Goal: Obtain resource: Download file/media

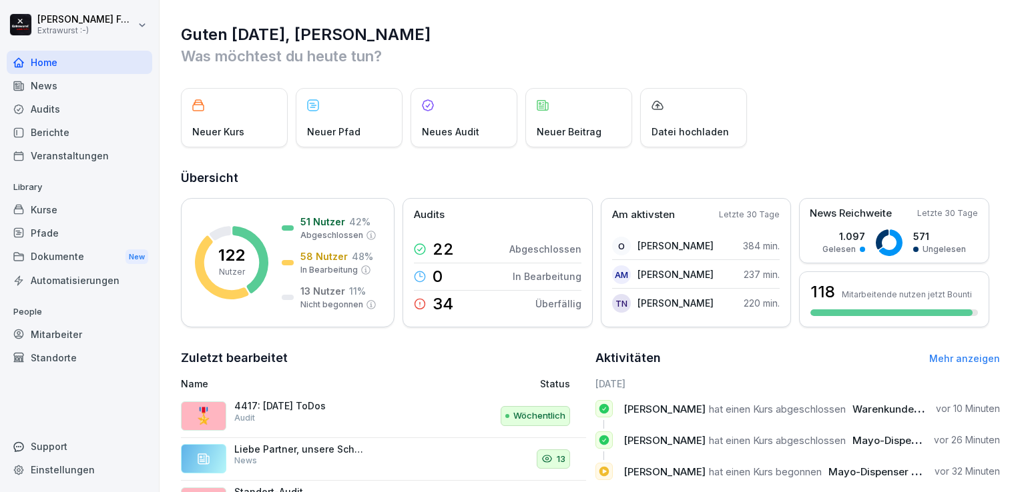
click at [59, 260] on div "Dokumente New" at bounding box center [79, 257] width 145 height 25
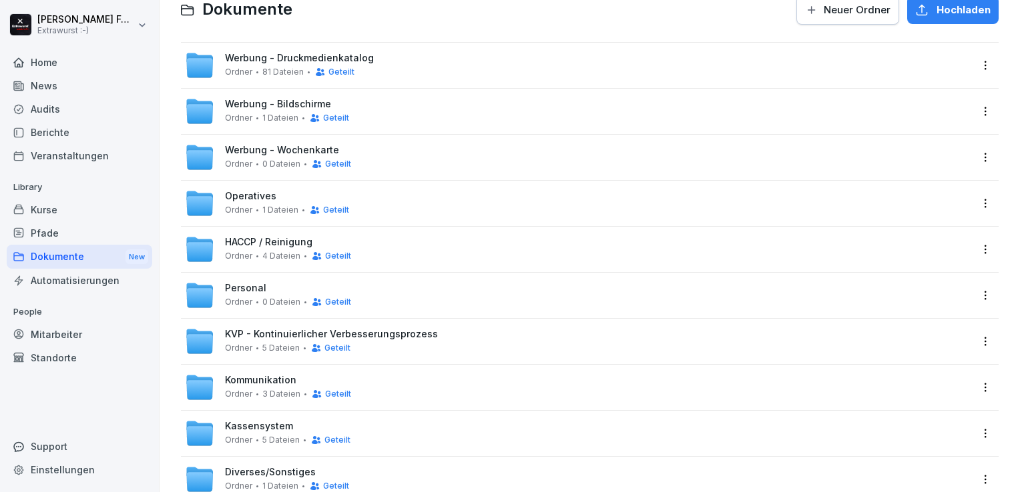
scroll to position [30, 0]
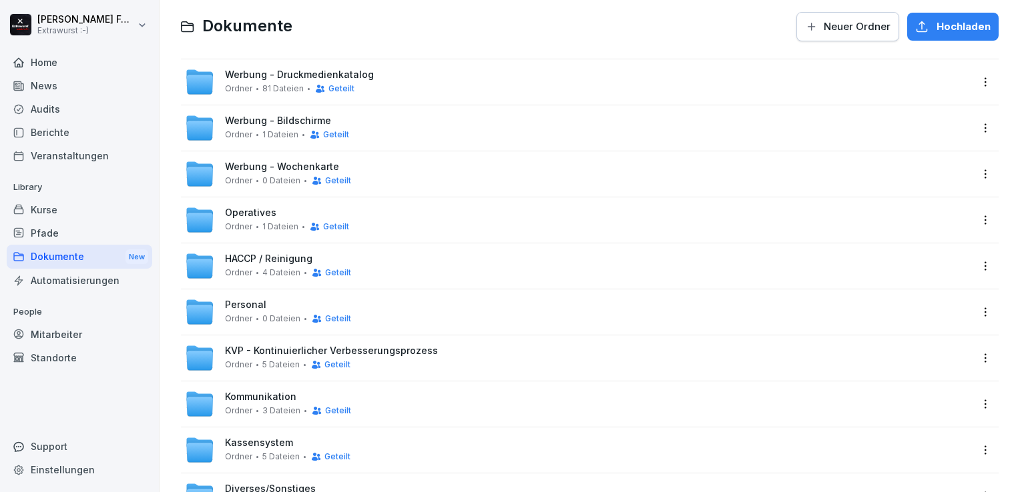
click at [270, 79] on span "Werbung - Druckmedienkatalog" at bounding box center [299, 74] width 149 height 11
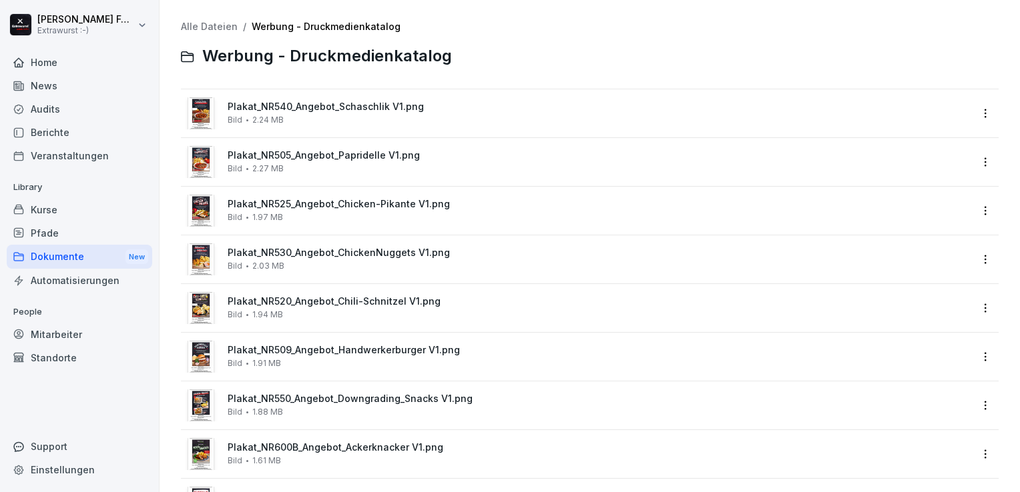
click at [284, 115] on div "Plakat_NR540_Angebot_Schaschlik V1.png Bild 2.24 MB" at bounding box center [599, 112] width 743 height 23
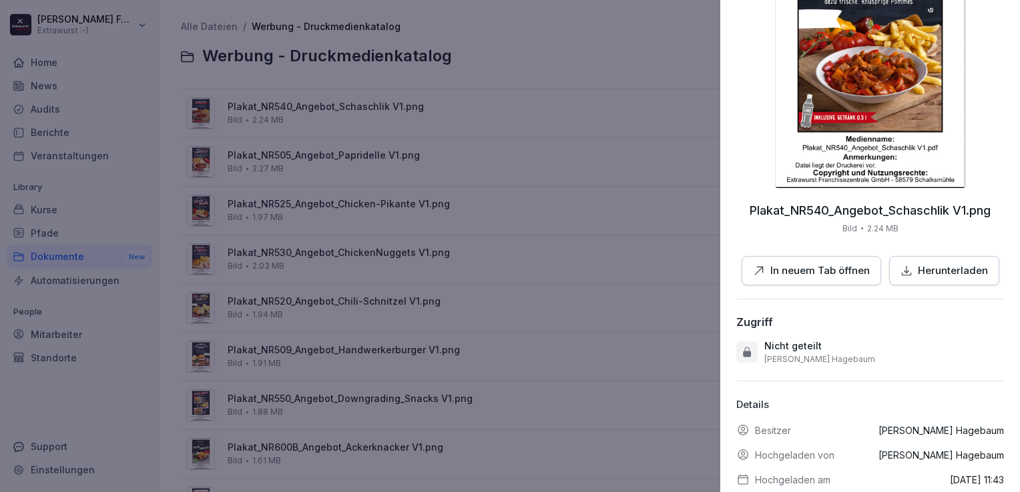
scroll to position [160, 0]
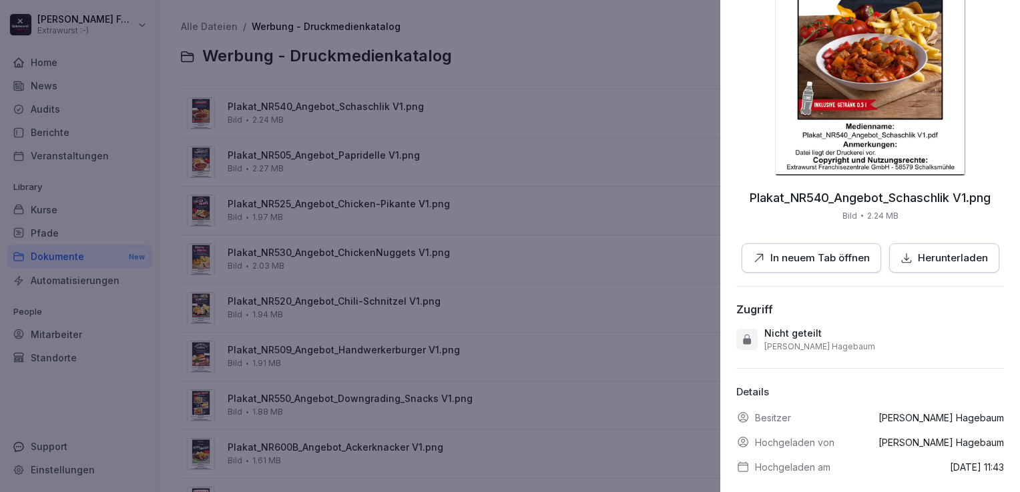
click at [313, 150] on div at bounding box center [510, 246] width 1020 height 492
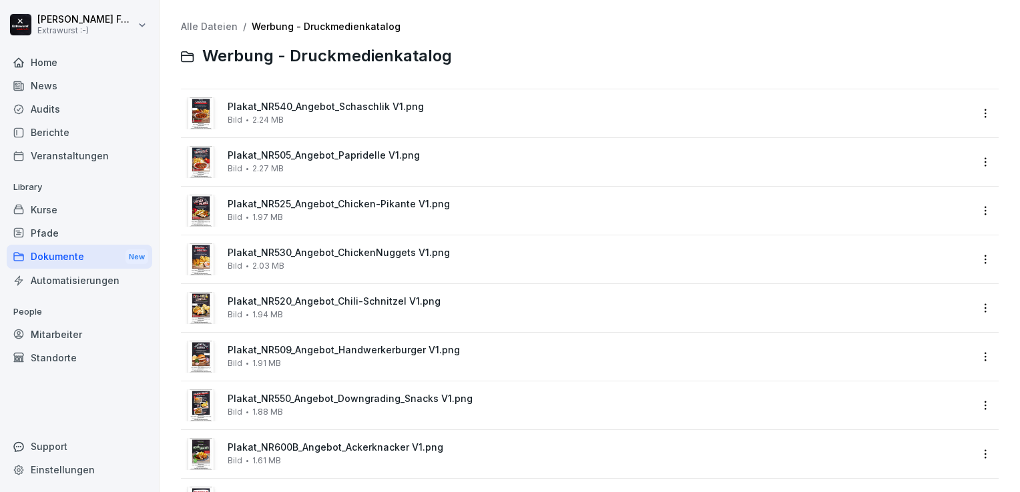
click at [308, 199] on span "Plakat_NR525_Angebot_Chicken-Pikante V1.png" at bounding box center [599, 204] width 743 height 11
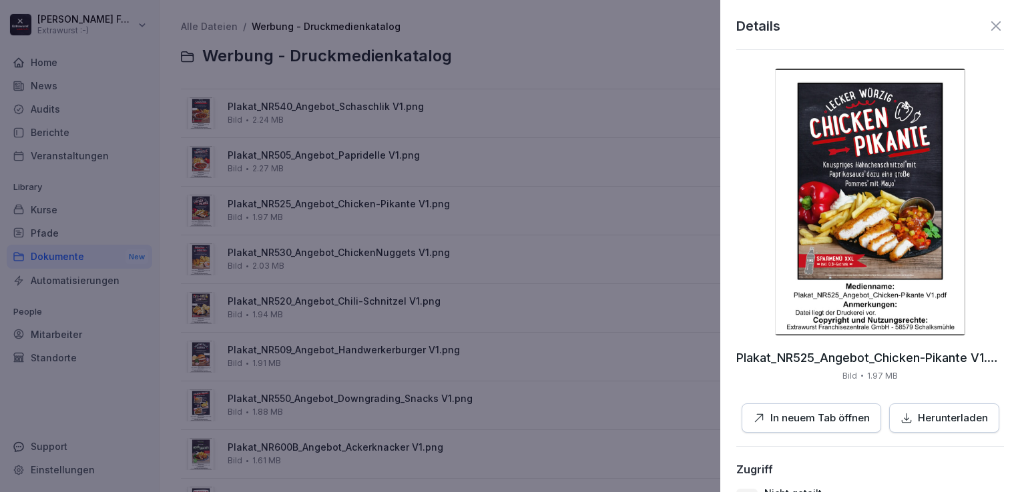
click at [304, 242] on div at bounding box center [510, 246] width 1020 height 492
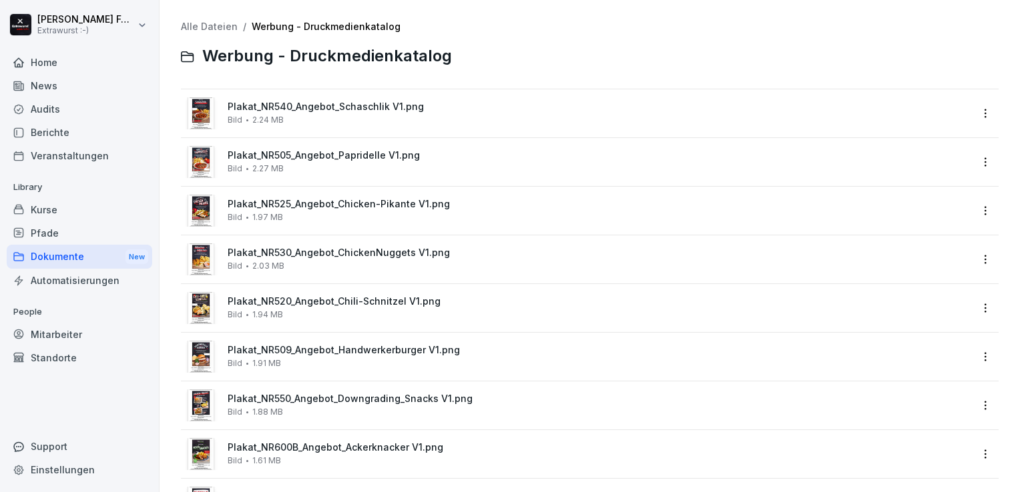
click at [319, 308] on div "Plakat_NR520_Angebot_Chili-Schnitzel V1.png Bild 1.94 MB" at bounding box center [599, 307] width 743 height 23
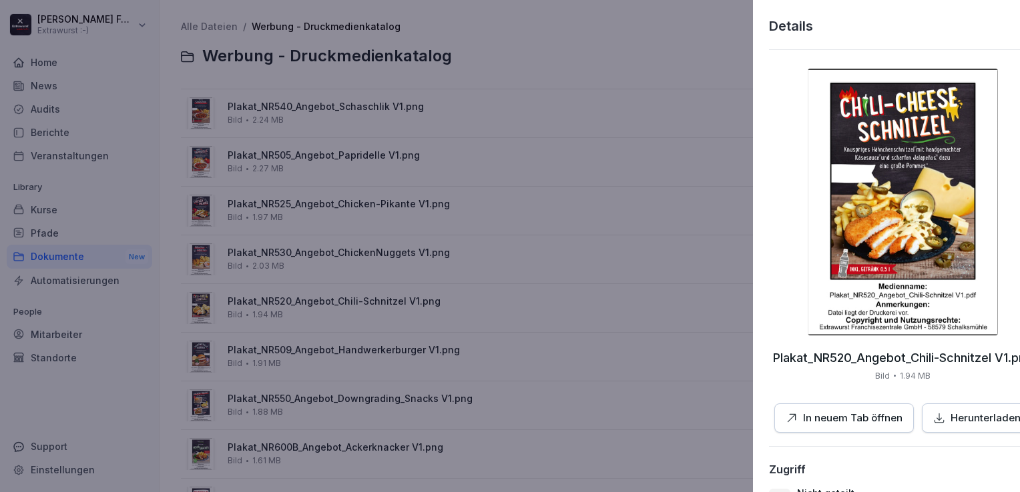
click at [322, 349] on div at bounding box center [510, 246] width 1020 height 492
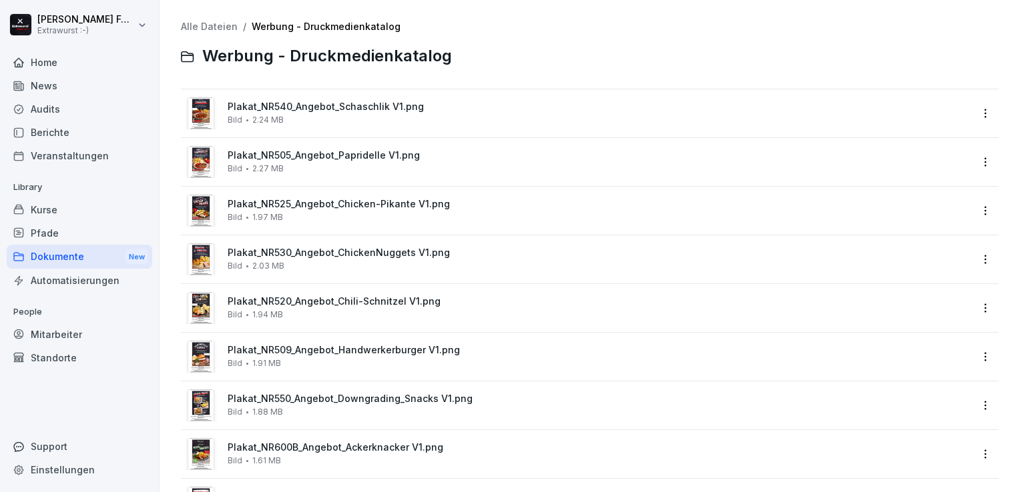
click at [323, 351] on span "Plakat_NR509_Angebot_Handwerkerburger V1.png" at bounding box center [599, 350] width 743 height 11
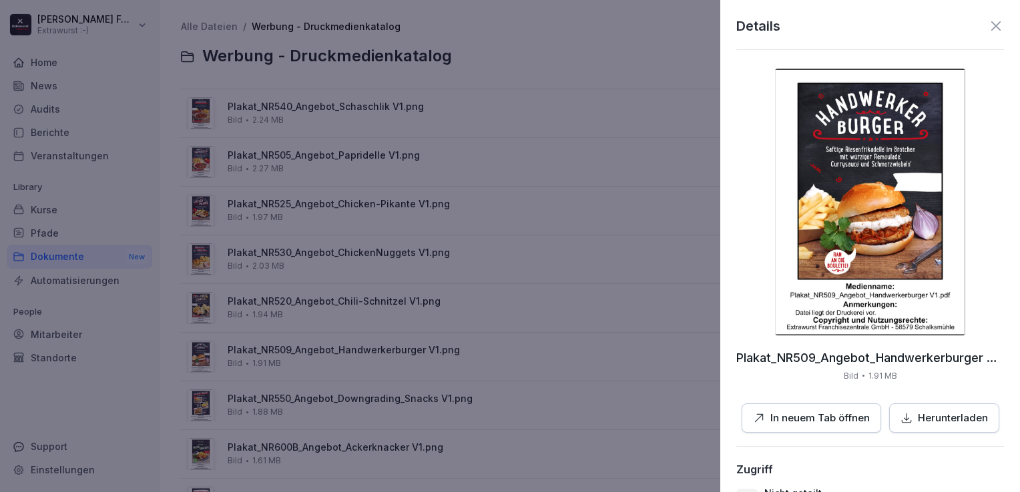
click at [320, 359] on div at bounding box center [510, 246] width 1020 height 492
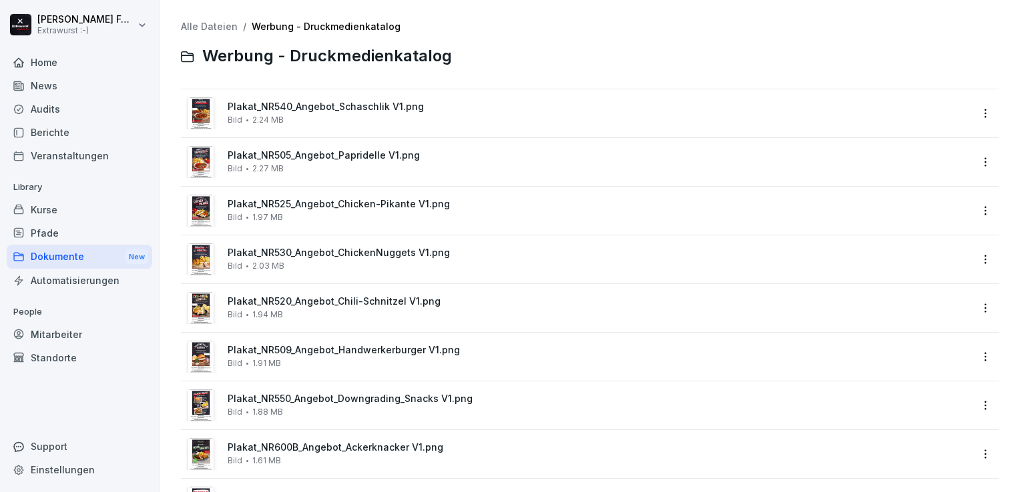
click at [320, 359] on div "Plakat_NR509_Angebot_Handwerkerburger V1.png Bild 1.91 MB" at bounding box center [599, 356] width 743 height 23
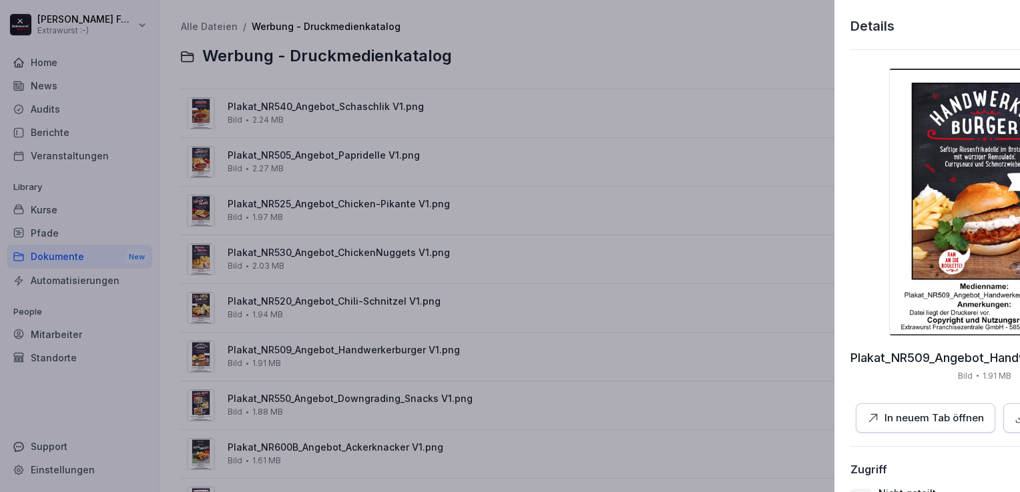
click at [320, 360] on div at bounding box center [510, 246] width 1020 height 492
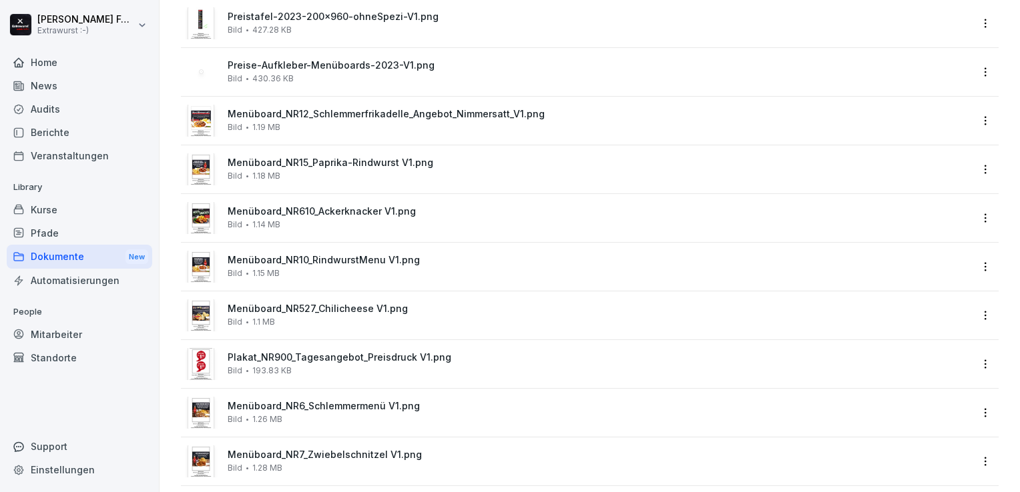
scroll to position [1912, 0]
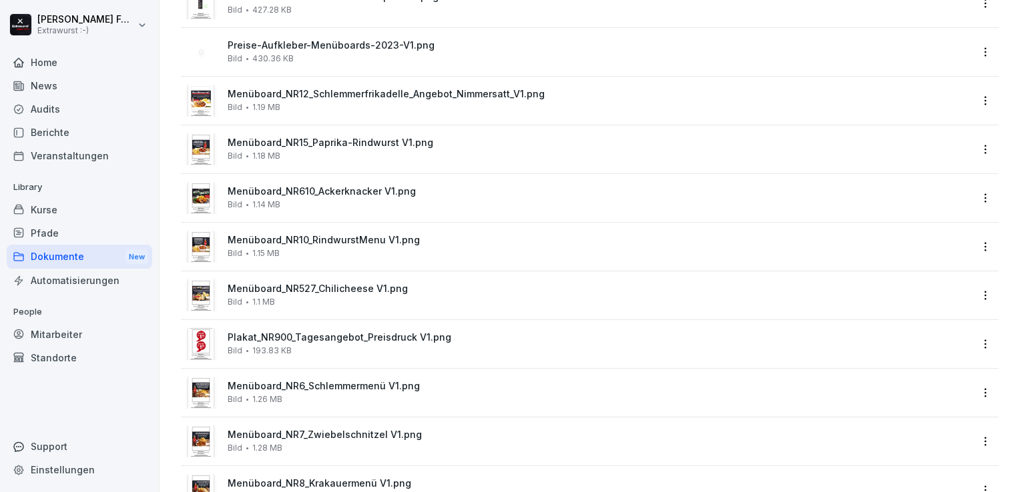
click at [1015, 482] on div "Alle Dateien / Werbung - Druckmedienkatalog Werbung - Druckmedienkatalog Plakat…" at bounding box center [589, 246] width 860 height 492
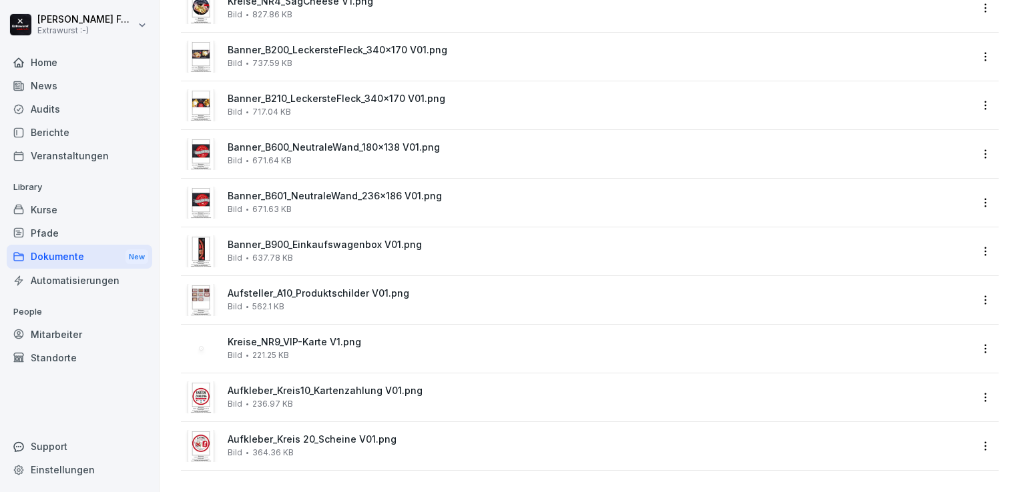
scroll to position [0, 0]
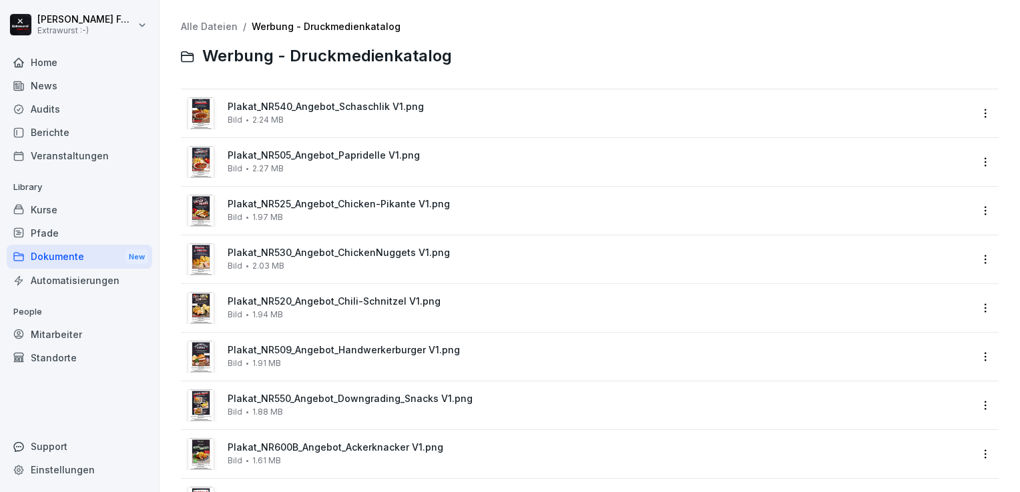
click at [382, 356] on div "Plakat_NR509_Angebot_Handwerkerburger V1.png Bild 1.91 MB" at bounding box center [599, 356] width 743 height 23
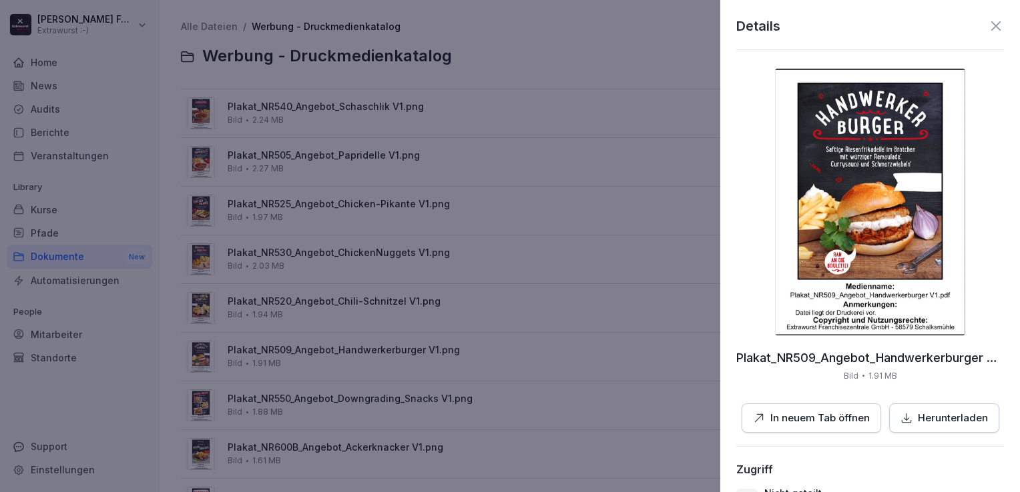
click at [926, 415] on p "Herunterladen" at bounding box center [952, 418] width 70 height 15
click at [77, 254] on div at bounding box center [510, 246] width 1020 height 492
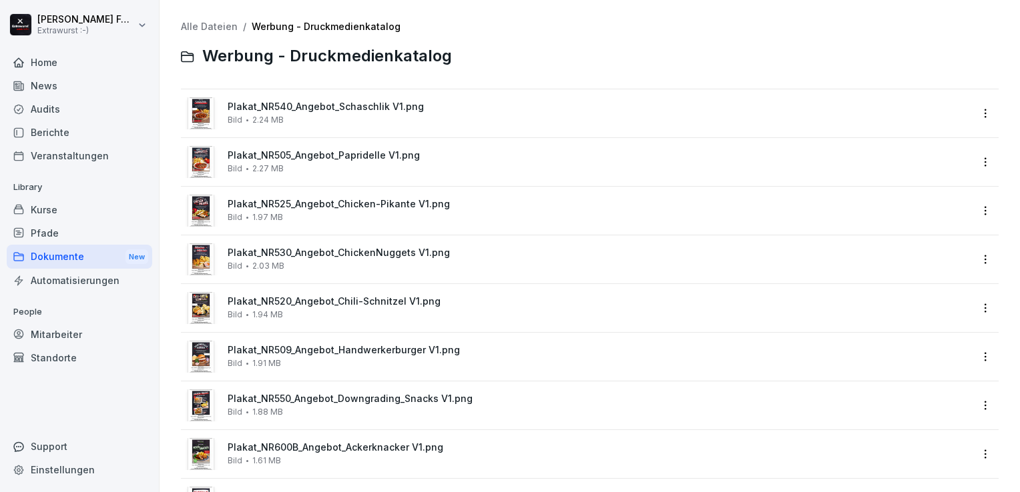
click at [975, 359] on html "[PERSON_NAME] Extrawurst :-) Home News Audits Berichte Veranstaltungen Library …" at bounding box center [510, 246] width 1020 height 492
click at [901, 411] on div "In neuem Tab öffnen" at bounding box center [925, 411] width 107 height 16
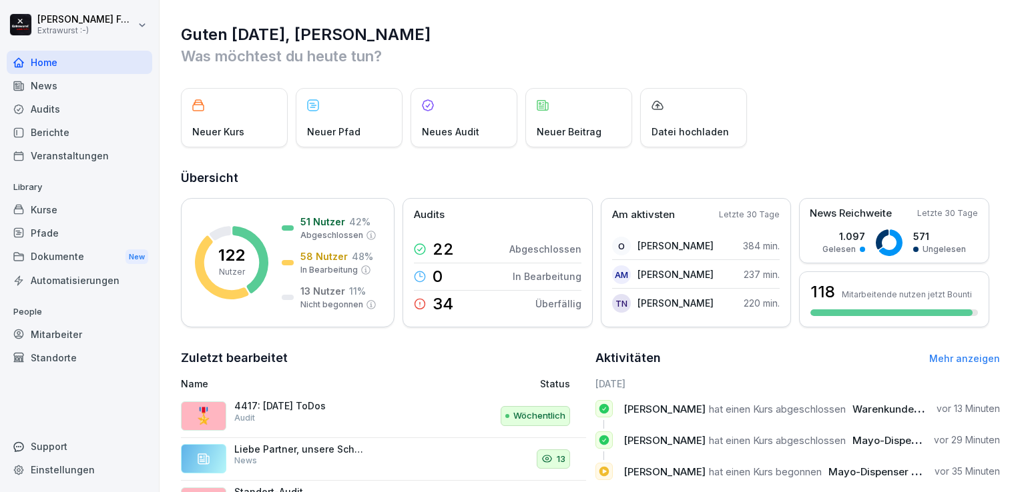
click at [49, 254] on div "Dokumente New" at bounding box center [79, 257] width 145 height 25
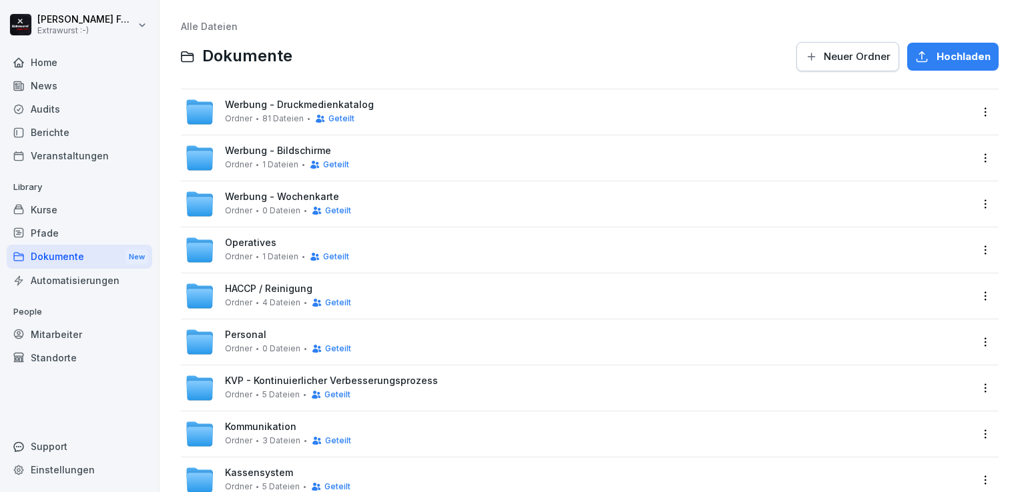
click at [260, 95] on div "Werbung - Druckmedienkatalog Ordner 81 Dateien Geteilt" at bounding box center [589, 111] width 817 height 45
click at [256, 108] on span "Werbung - Druckmedienkatalog" at bounding box center [299, 104] width 149 height 11
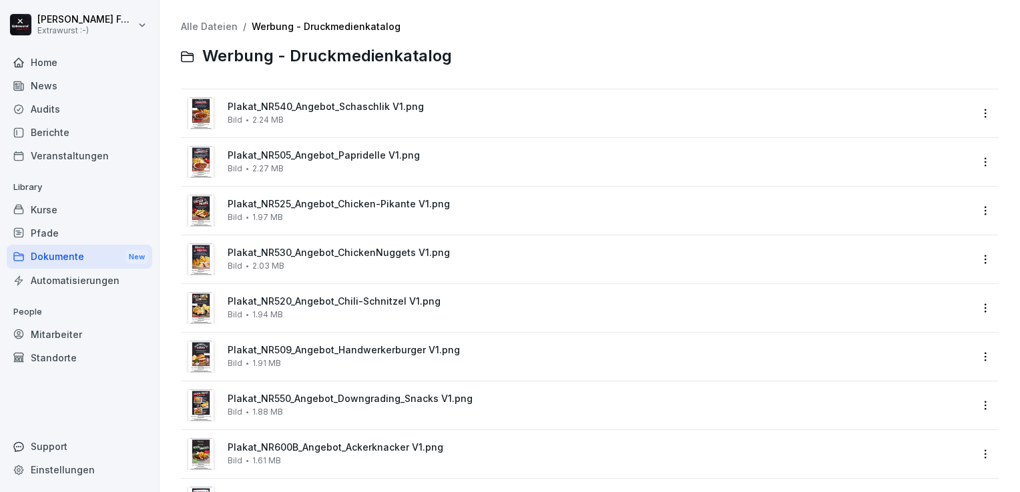
click at [977, 360] on html "[PERSON_NAME] Extrawurst :-) Home News Audits Berichte Veranstaltungen Library …" at bounding box center [510, 246] width 1020 height 492
click at [879, 380] on div "Details" at bounding box center [888, 384] width 33 height 16
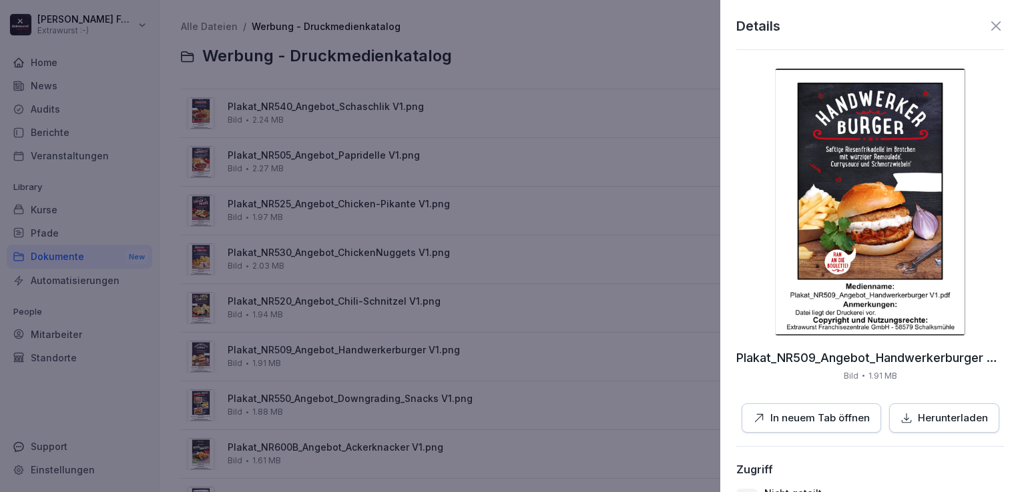
click at [384, 308] on div at bounding box center [510, 246] width 1020 height 492
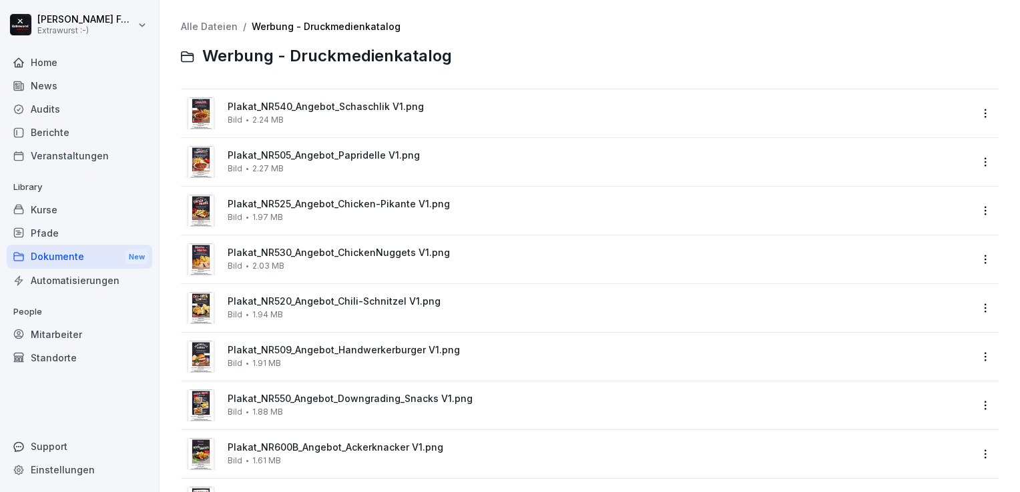
click at [390, 304] on span "Plakat_NR520_Angebot_Chili-Schnitzel V1.png" at bounding box center [599, 301] width 743 height 11
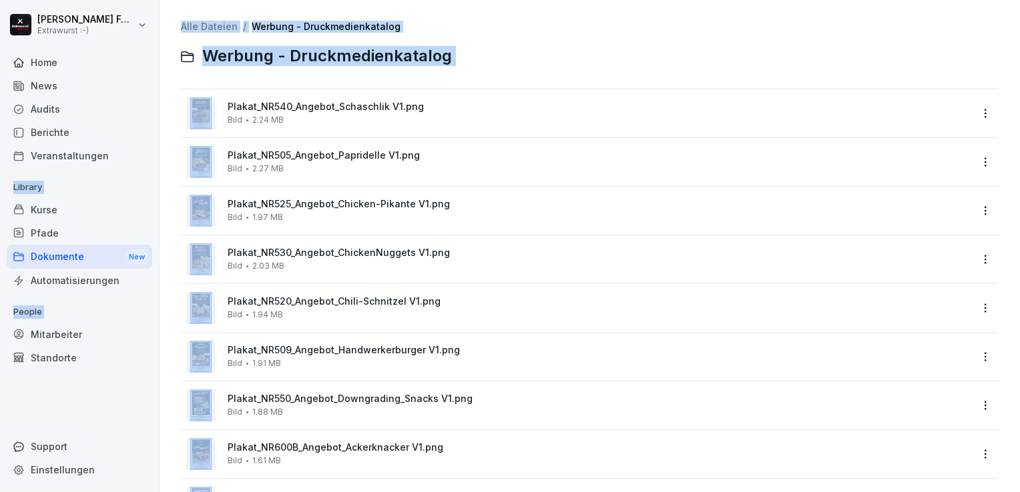
click at [392, 304] on span "Plakat_NR520_Angebot_Chili-Schnitzel V1.png" at bounding box center [599, 301] width 743 height 11
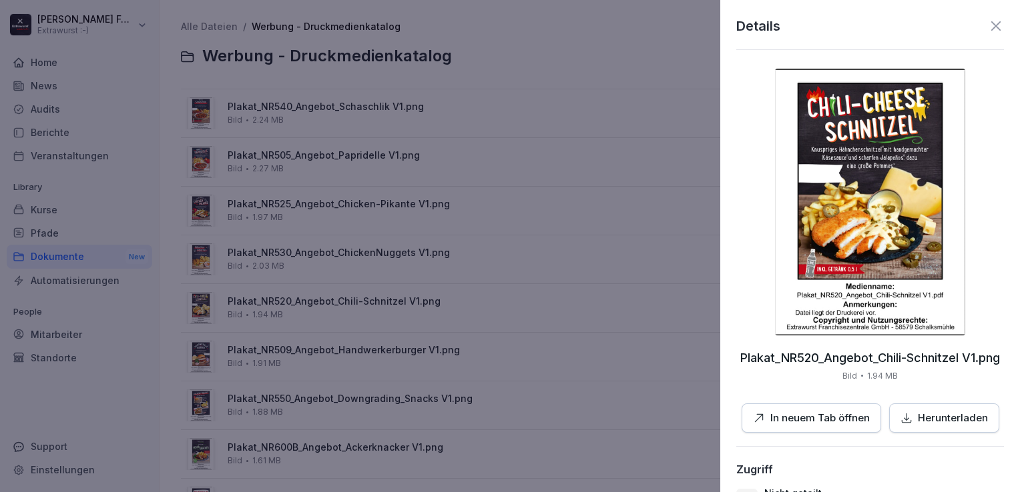
click at [376, 354] on div at bounding box center [510, 246] width 1020 height 492
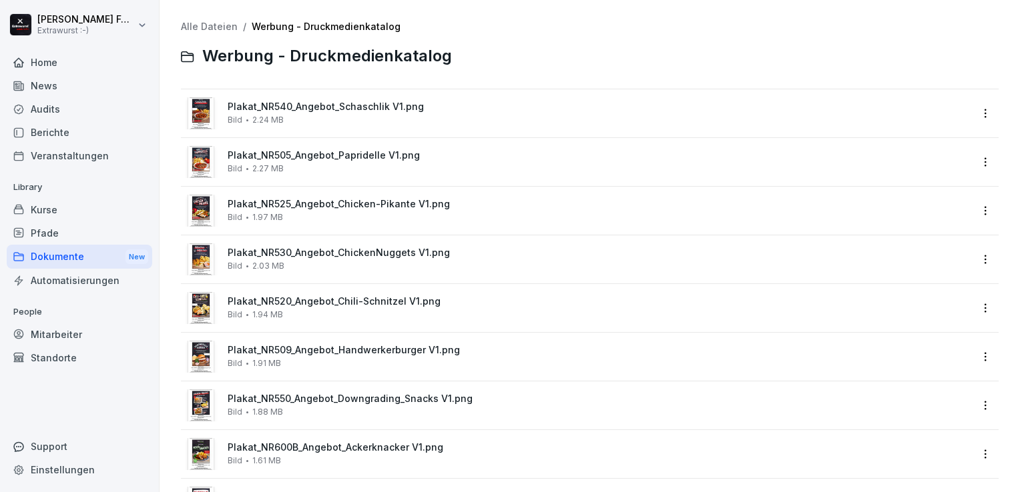
click at [376, 351] on span "Plakat_NR509_Angebot_Handwerkerburger V1.png" at bounding box center [599, 350] width 743 height 11
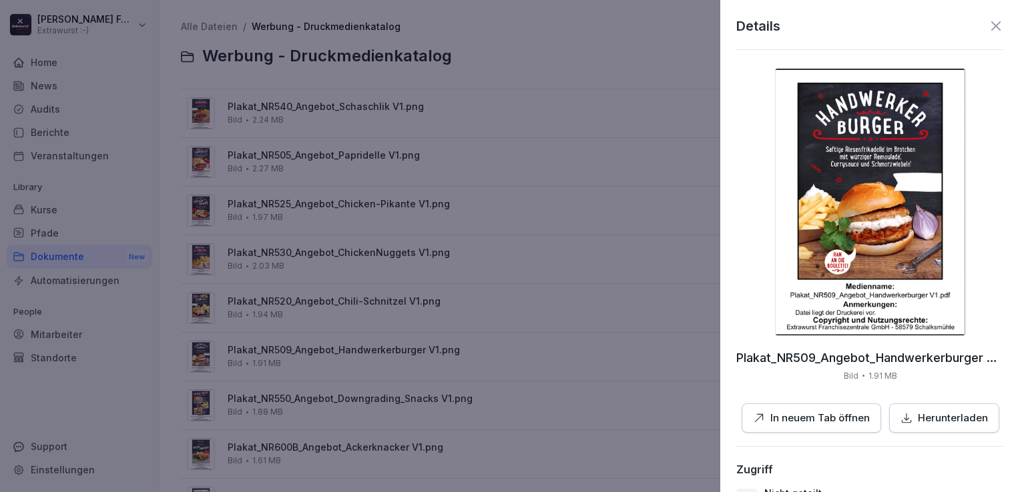
drag, startPoint x: 873, startPoint y: 358, endPoint x: 659, endPoint y: 432, distance: 226.0
click at [659, 432] on div at bounding box center [510, 246] width 1020 height 492
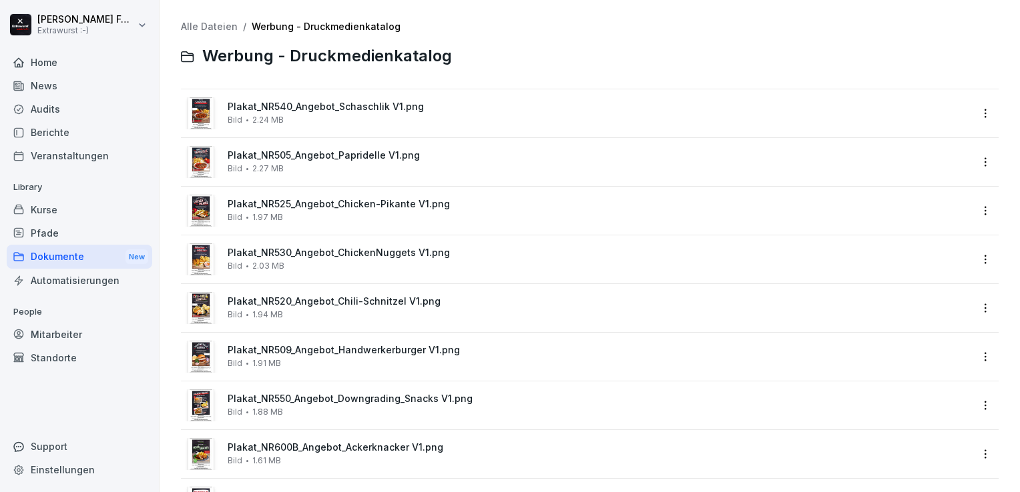
click at [360, 352] on span "Plakat_NR509_Angebot_Handwerkerburger V1.png" at bounding box center [599, 350] width 743 height 11
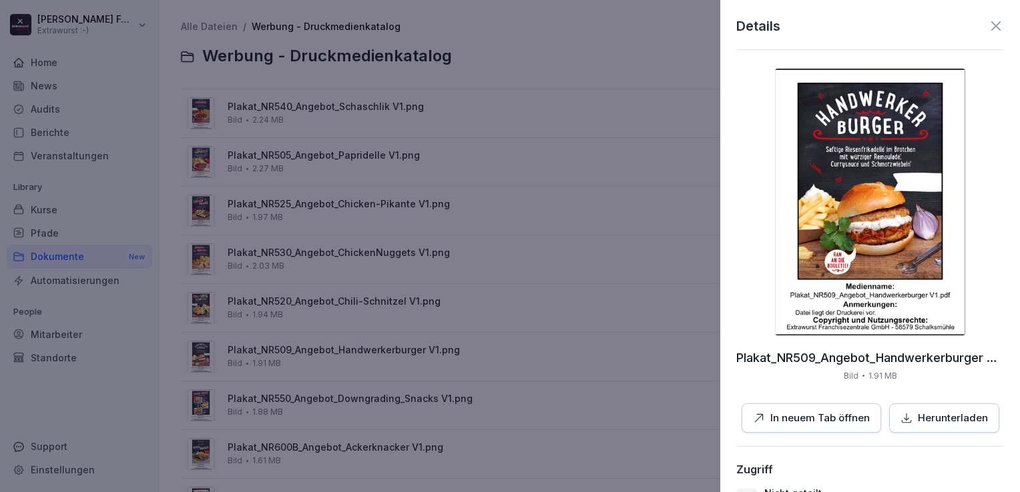
click at [936, 421] on p "Herunterladen" at bounding box center [952, 418] width 70 height 15
click at [612, 254] on div at bounding box center [510, 246] width 1020 height 492
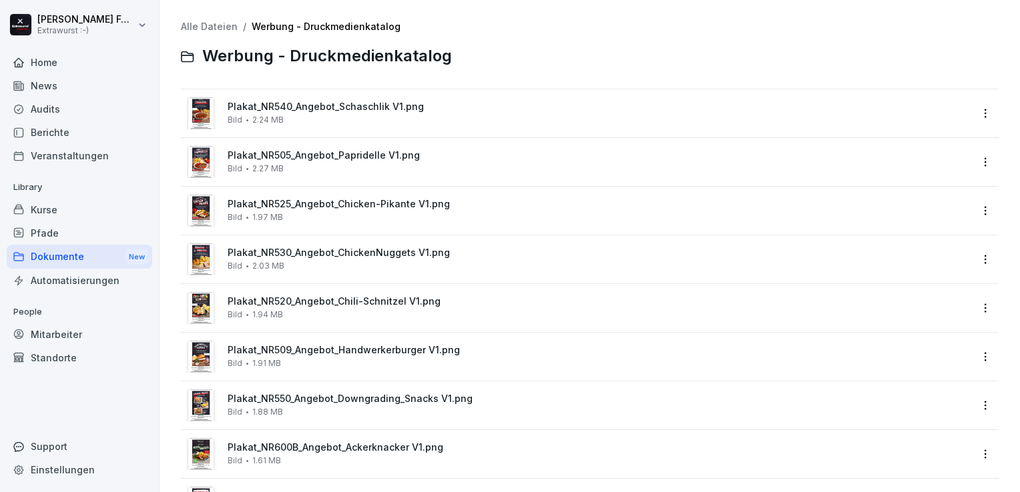
click at [59, 262] on div "Dokumente New" at bounding box center [79, 257] width 145 height 25
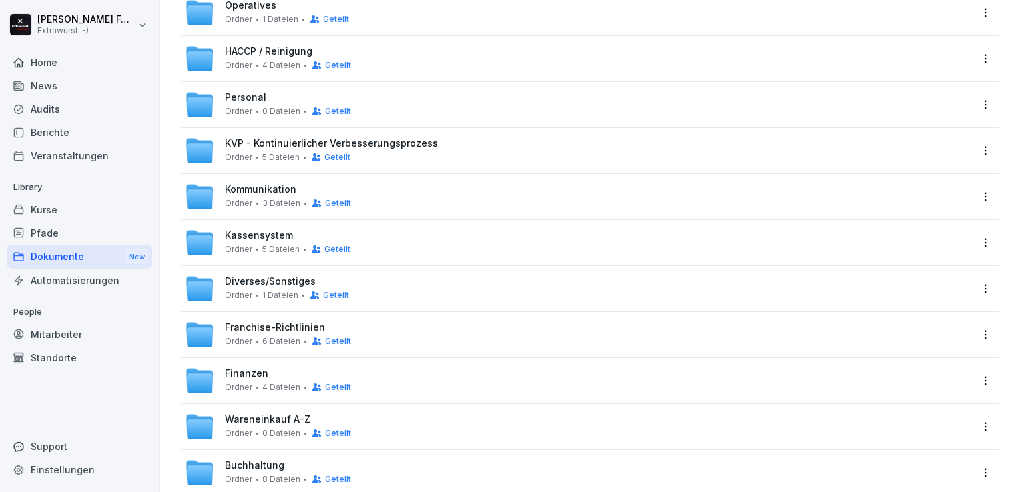
scroll to position [267, 0]
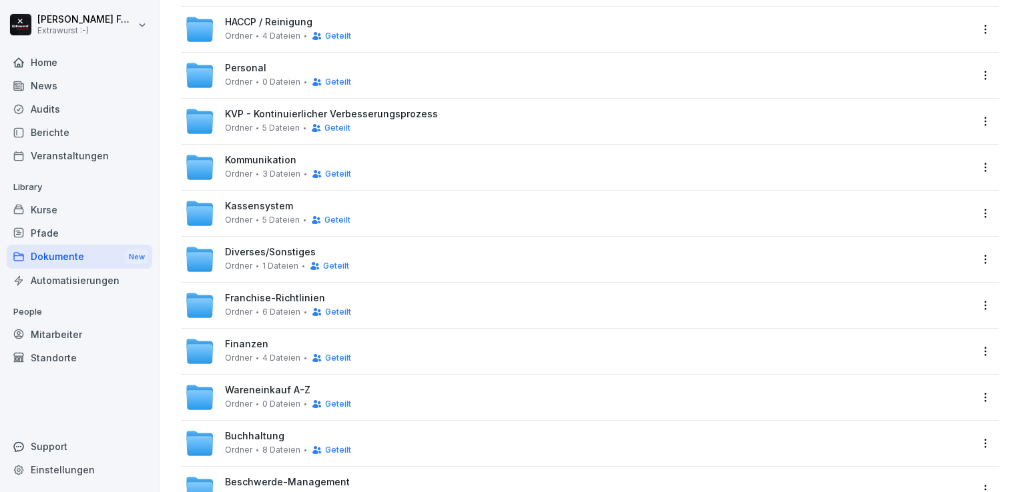
click at [266, 267] on span "1 Dateien" at bounding box center [280, 266] width 36 height 9
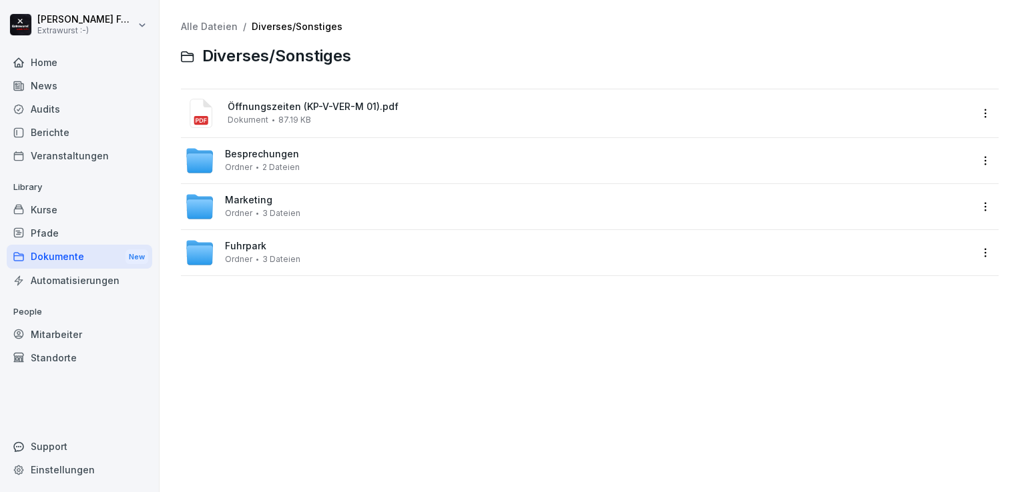
click at [248, 201] on span "Marketing" at bounding box center [248, 200] width 47 height 11
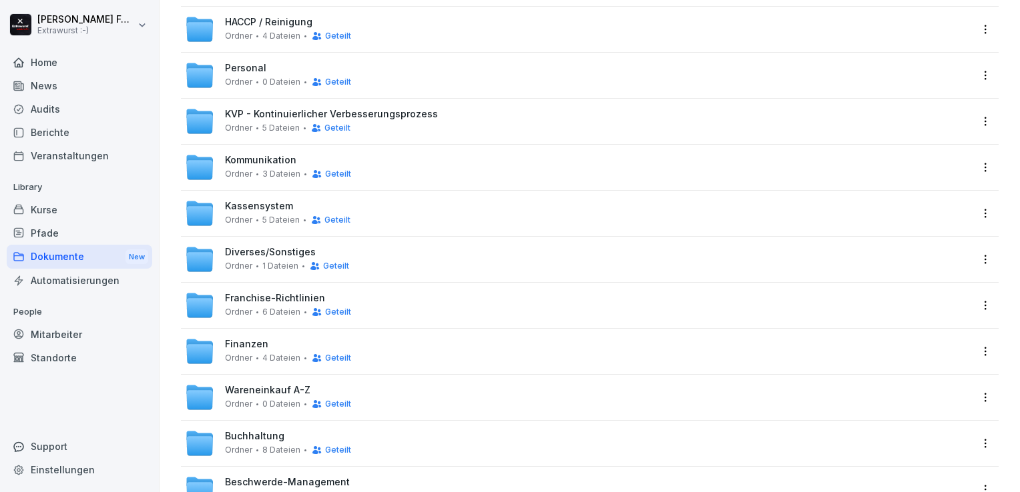
scroll to position [334, 0]
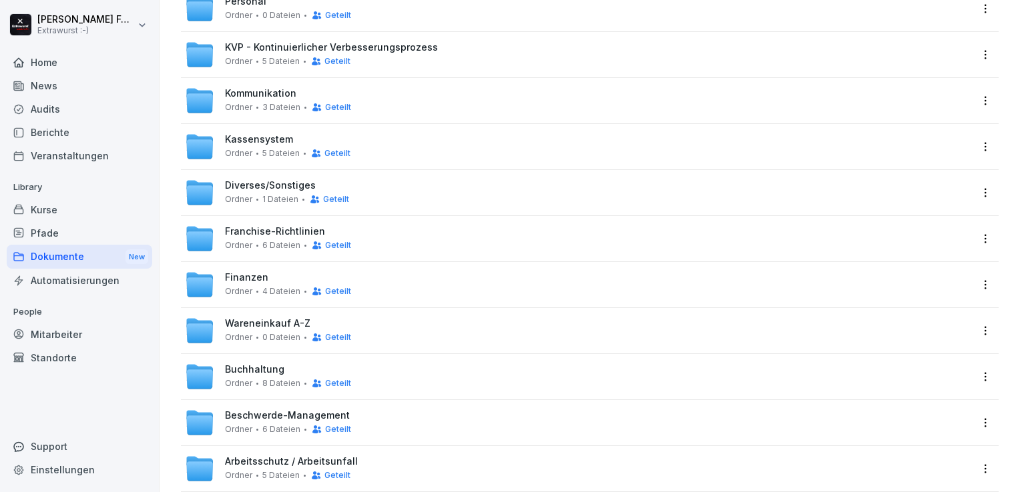
click at [262, 334] on span "0 Dateien" at bounding box center [281, 337] width 38 height 9
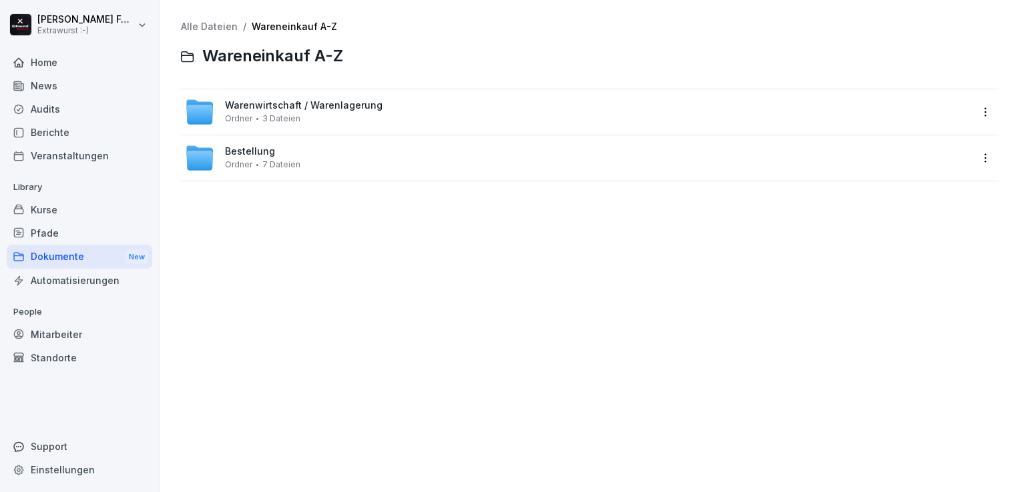
click at [258, 162] on div "Ordner 7 Dateien" at bounding box center [262, 164] width 75 height 9
click at [304, 100] on span "Warenwirtschaft / Warenlagerung" at bounding box center [303, 105] width 157 height 11
click at [303, 100] on span "Warenwirtschaft / Warenlagerung" at bounding box center [303, 105] width 157 height 11
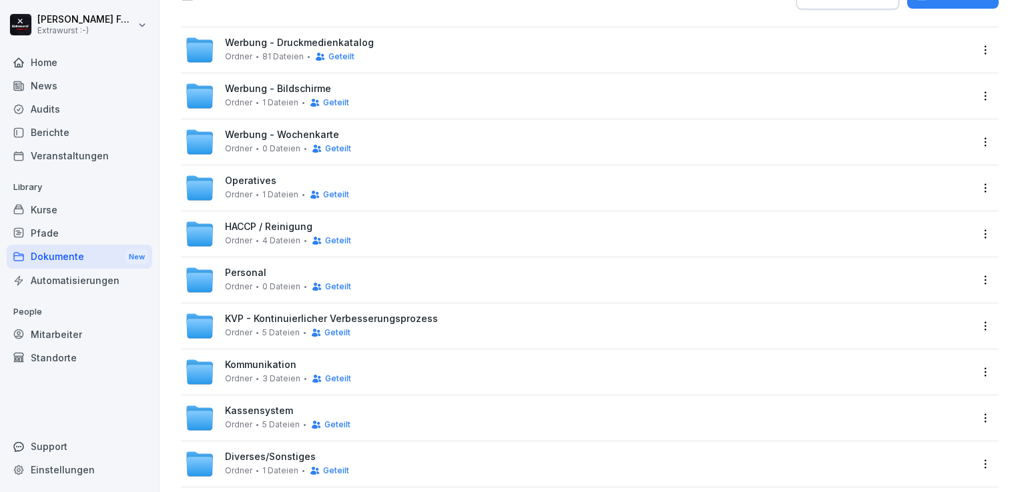
scroll to position [30, 0]
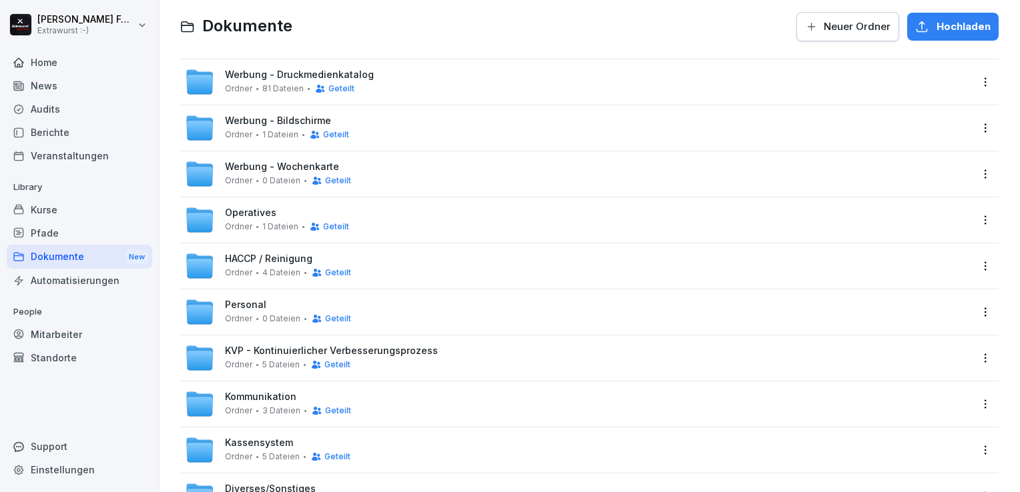
click at [253, 224] on div "Ordner 1 Dateien Geteilt" at bounding box center [287, 227] width 124 height 11
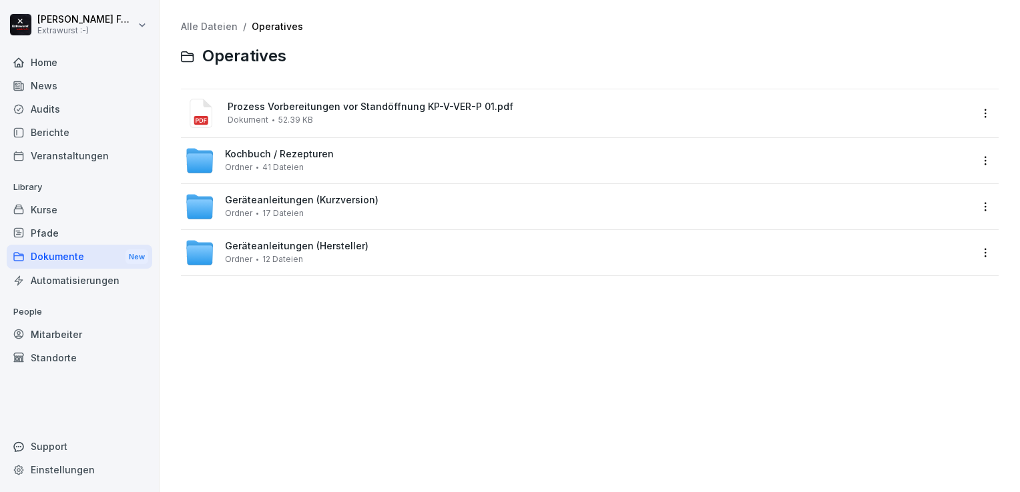
click at [267, 163] on span "41 Dateien" at bounding box center [282, 167] width 41 height 9
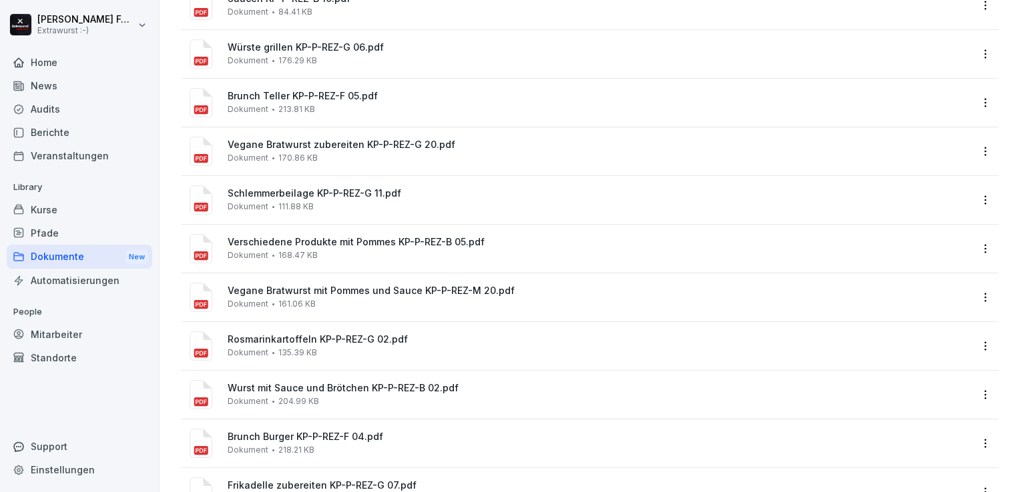
scroll to position [467, 0]
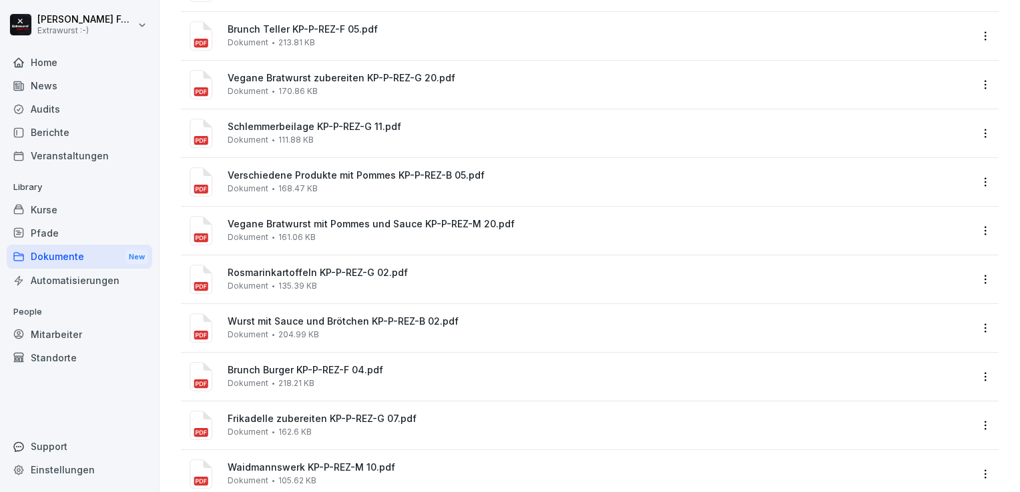
click at [271, 232] on div "Vegane Bratwurst mit Pommes und Sauce KP-P-REZ-M 20.pdf Dokument 161.06 KB" at bounding box center [599, 230] width 743 height 23
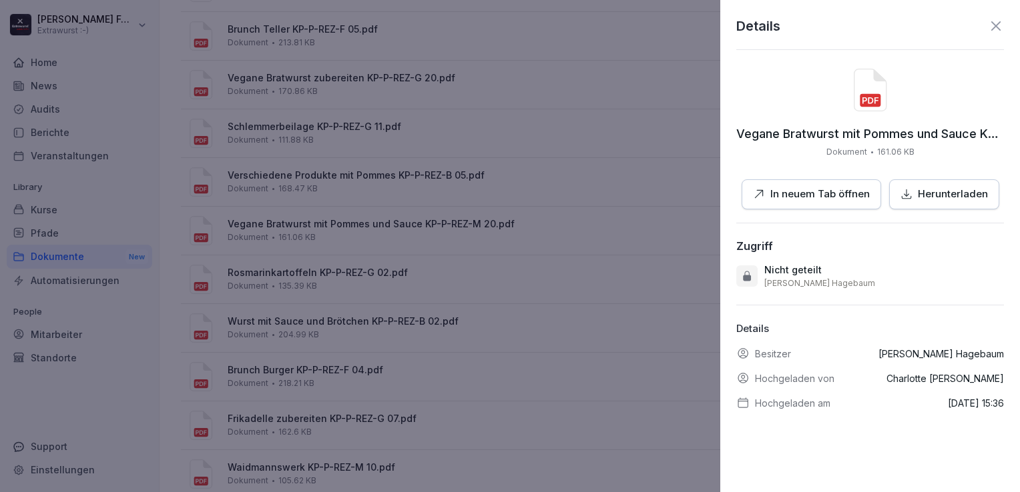
click at [847, 188] on p "In neuem Tab öffnen" at bounding box center [819, 194] width 99 height 15
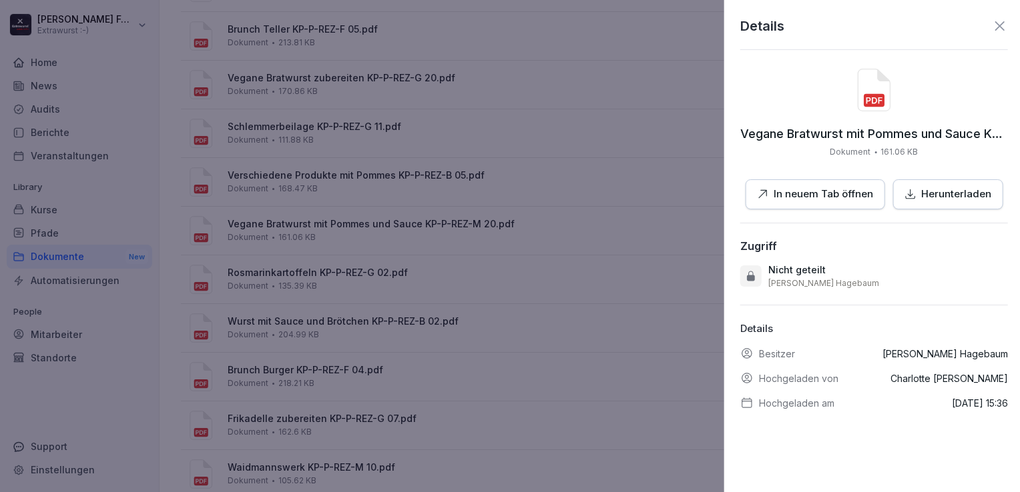
click at [608, 276] on div at bounding box center [510, 246] width 1020 height 492
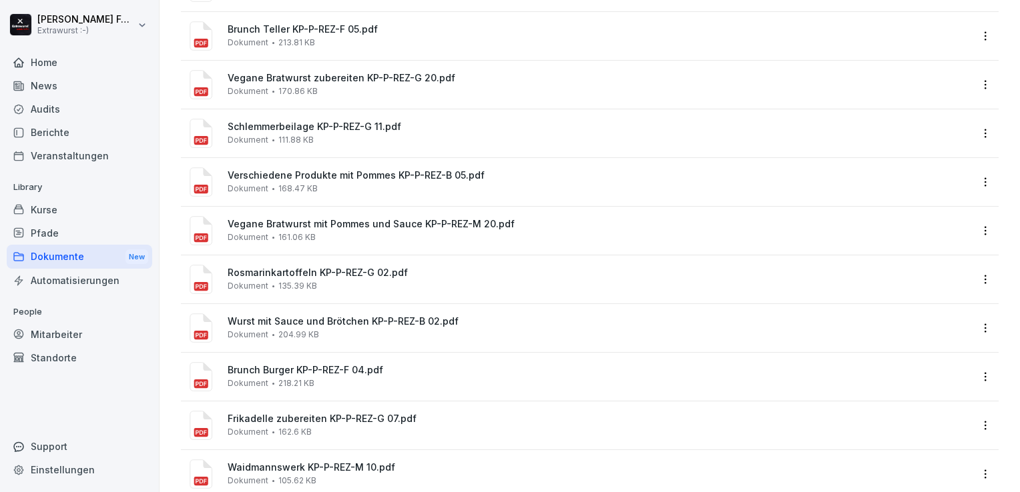
scroll to position [534, 0]
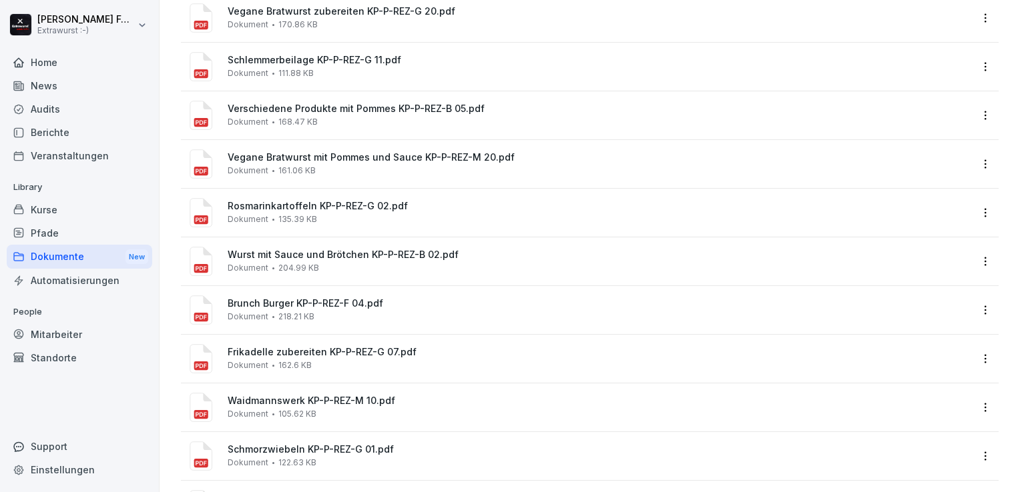
click at [358, 356] on span "Frikadelle zubereiten KP-P-REZ-G 07.pdf" at bounding box center [599, 352] width 743 height 11
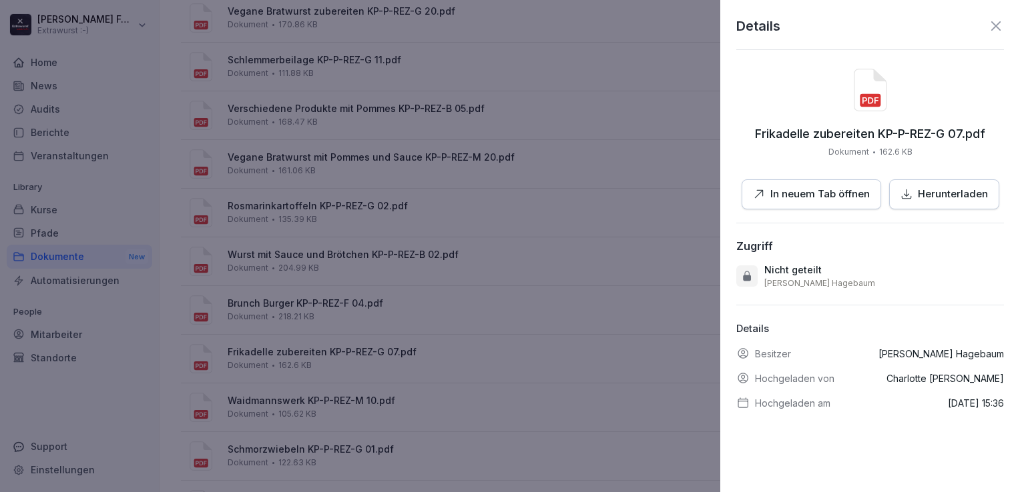
click at [801, 190] on p "In neuem Tab öffnen" at bounding box center [819, 194] width 99 height 15
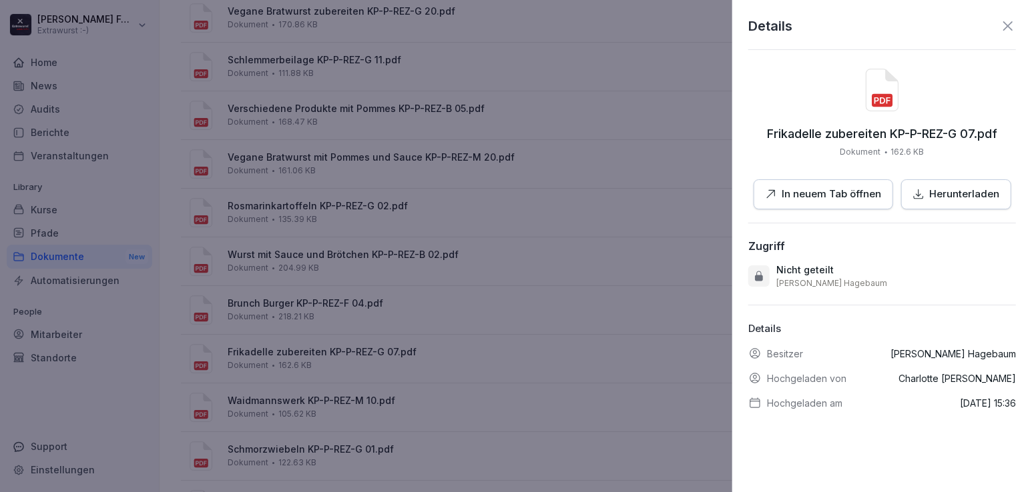
drag, startPoint x: 691, startPoint y: 226, endPoint x: 702, endPoint y: 228, distance: 10.9
click at [691, 226] on div at bounding box center [510, 246] width 1020 height 492
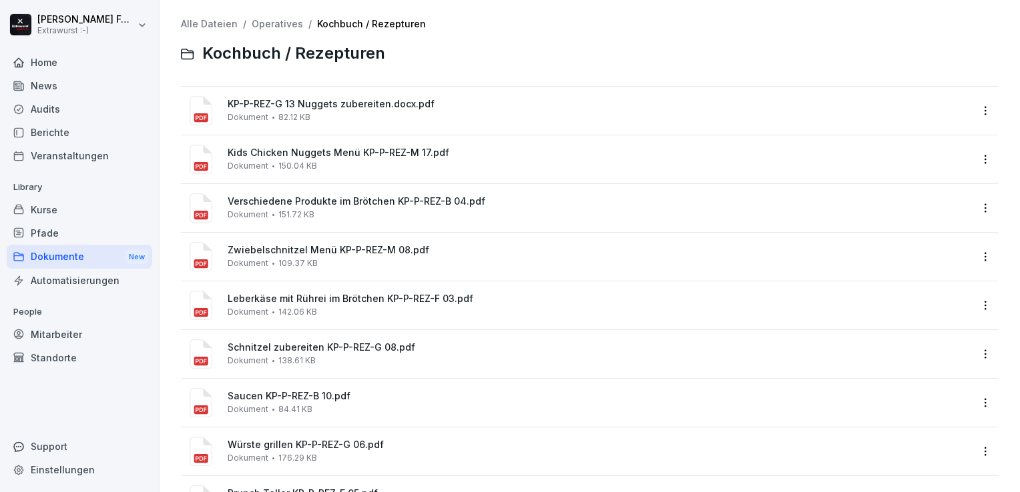
scroll to position [0, 0]
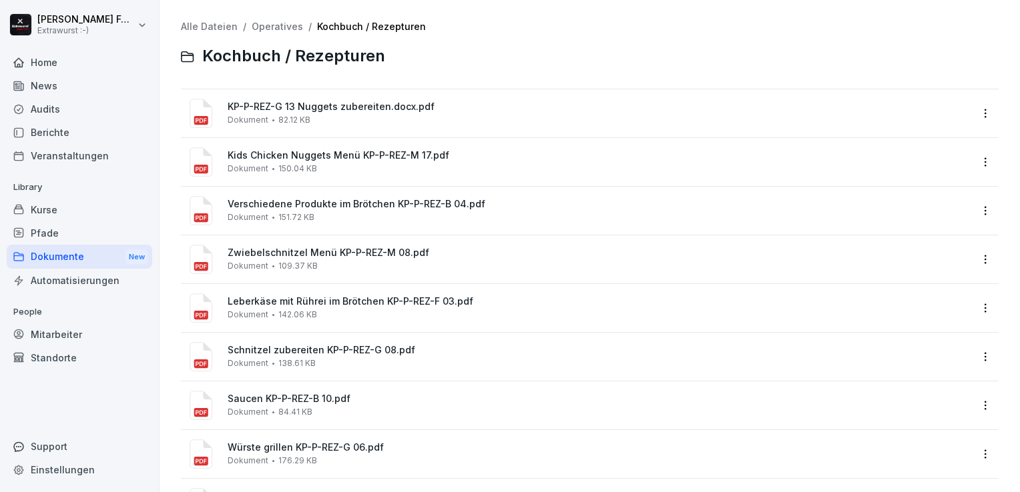
click at [69, 255] on div "Dokumente New" at bounding box center [79, 257] width 145 height 25
